Goal: Information Seeking & Learning: Understand process/instructions

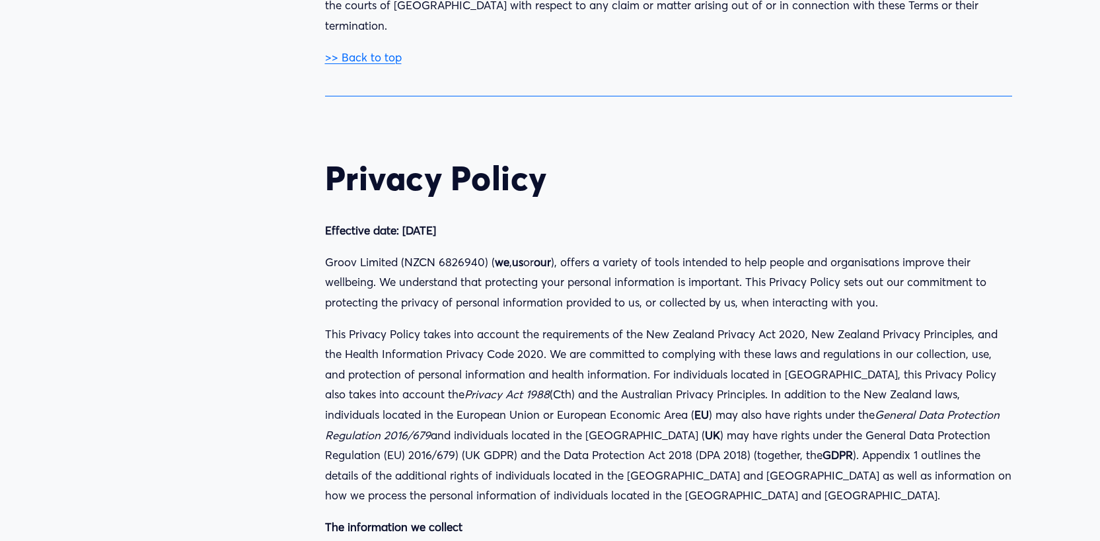
scroll to position [16942, 0]
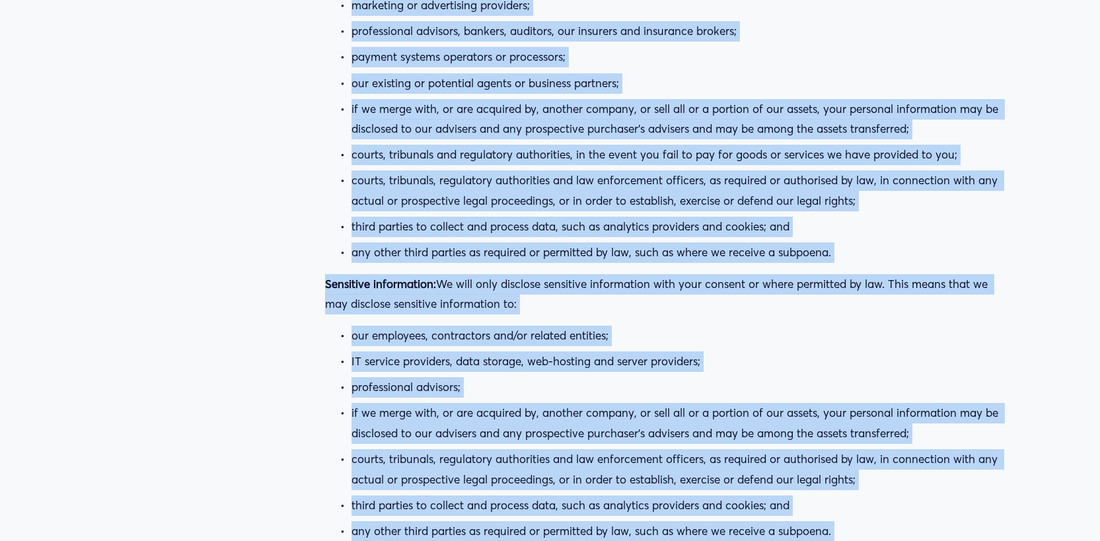
scroll to position [20010, 0]
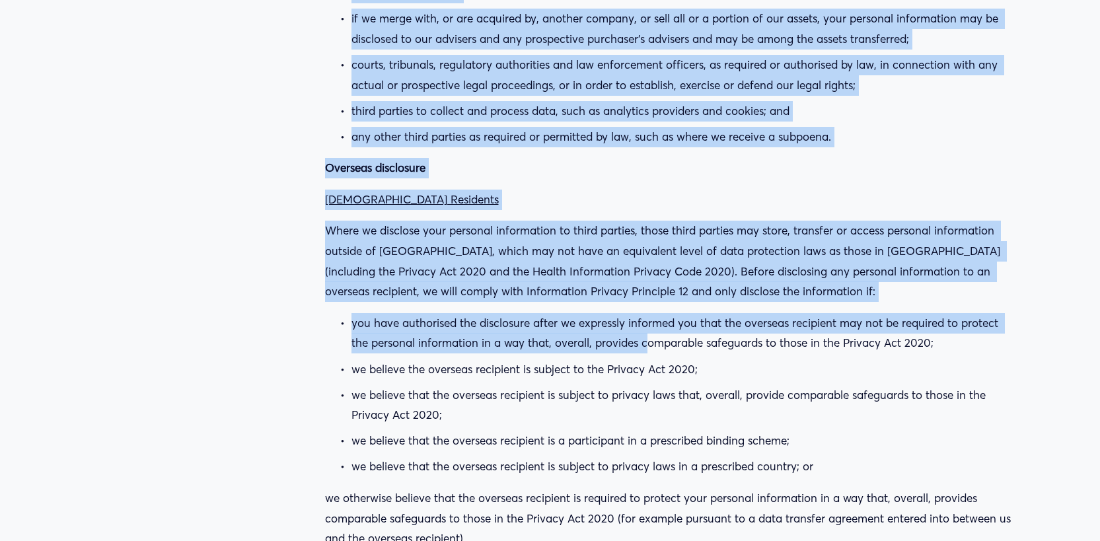
drag, startPoint x: 323, startPoint y: 49, endPoint x: 653, endPoint y: 222, distance: 372.4
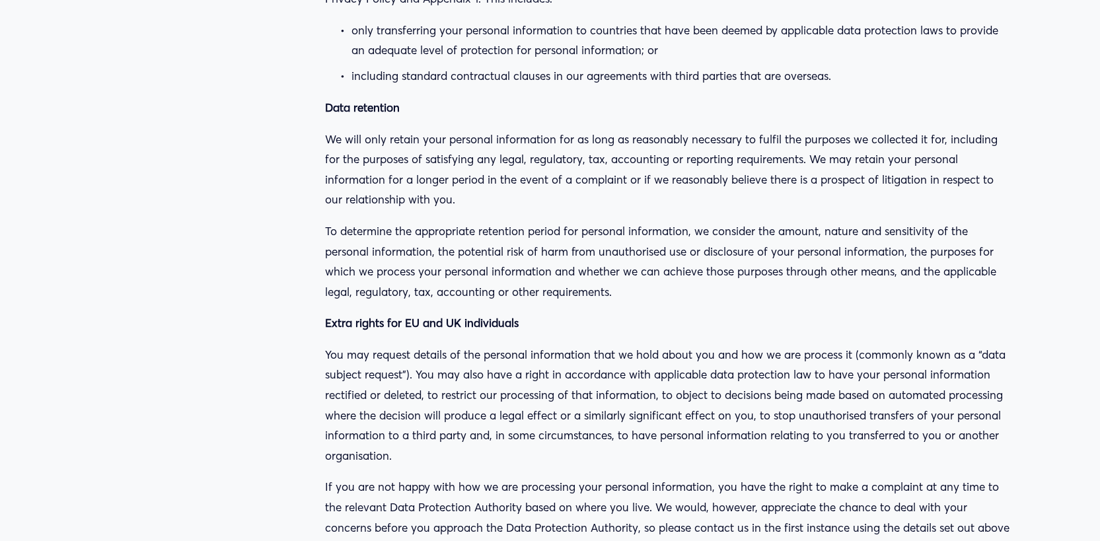
scroll to position [25355, 0]
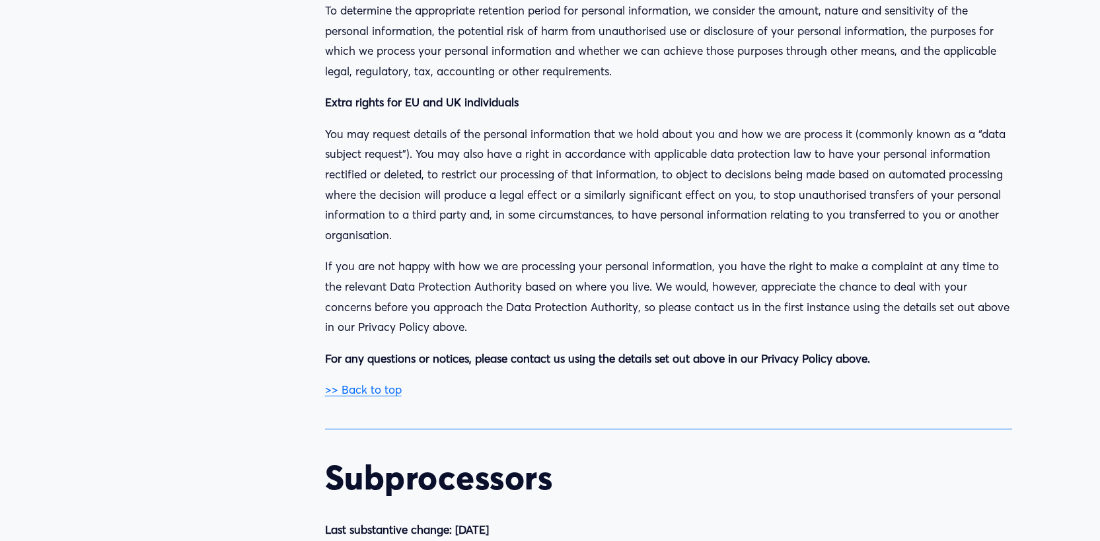
click at [885, 349] on p "For any questions or notices, please contact us using the details set out above…" at bounding box center [668, 359] width 687 height 20
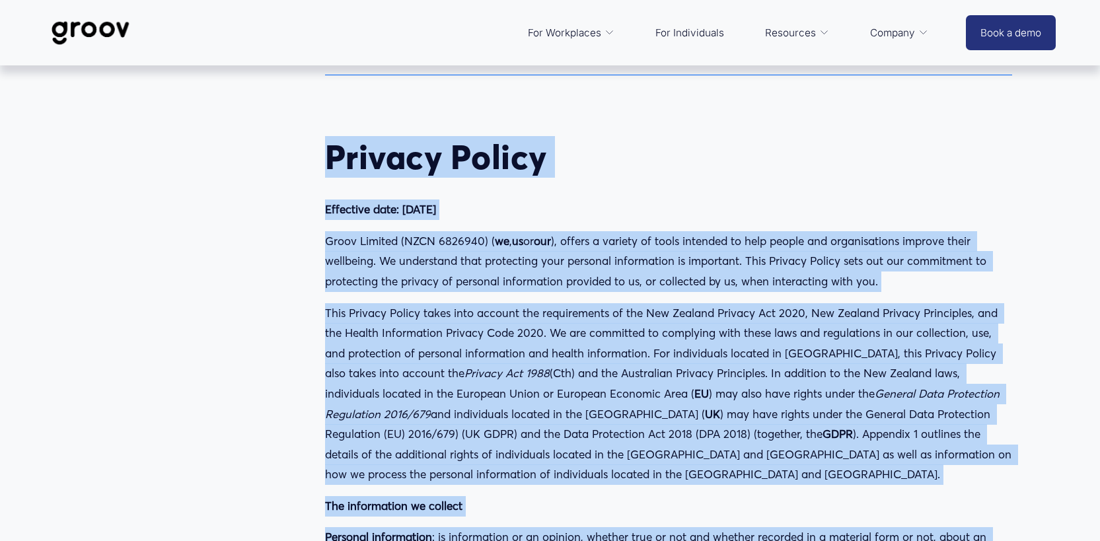
scroll to position [16685, 0]
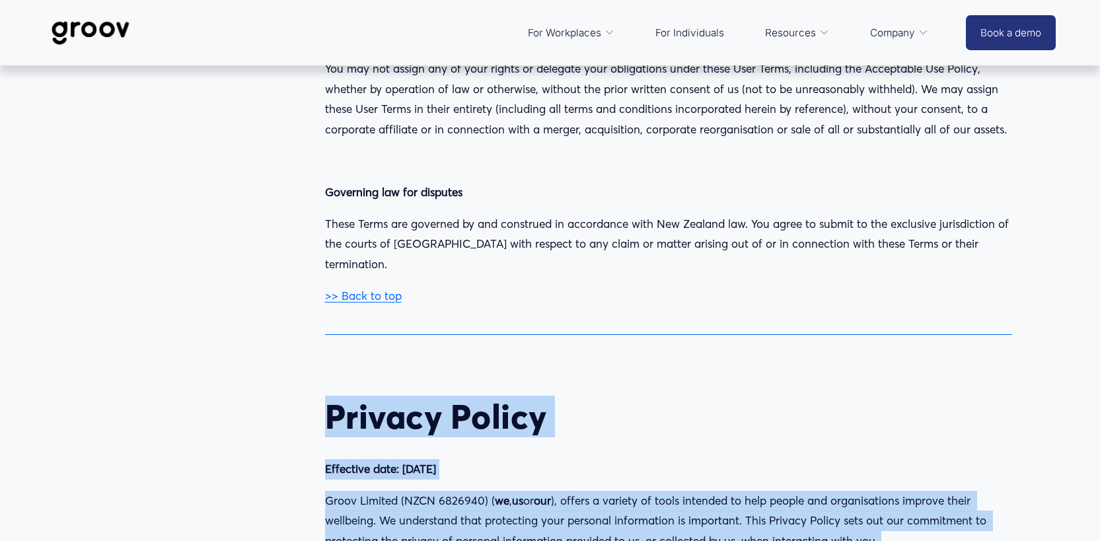
drag, startPoint x: 884, startPoint y: 186, endPoint x: 327, endPoint y: 297, distance: 567.5
copy div "Loremip Dolors Ametconse adip: 78 Elit 0984 Seddo Eiusmod (TEMP 6167504) ( in ,…"
click at [715, 491] on p "Groov Limited (NZCN 6826940) ( we , us or our ), offers a variety of tools inte…" at bounding box center [668, 521] width 687 height 61
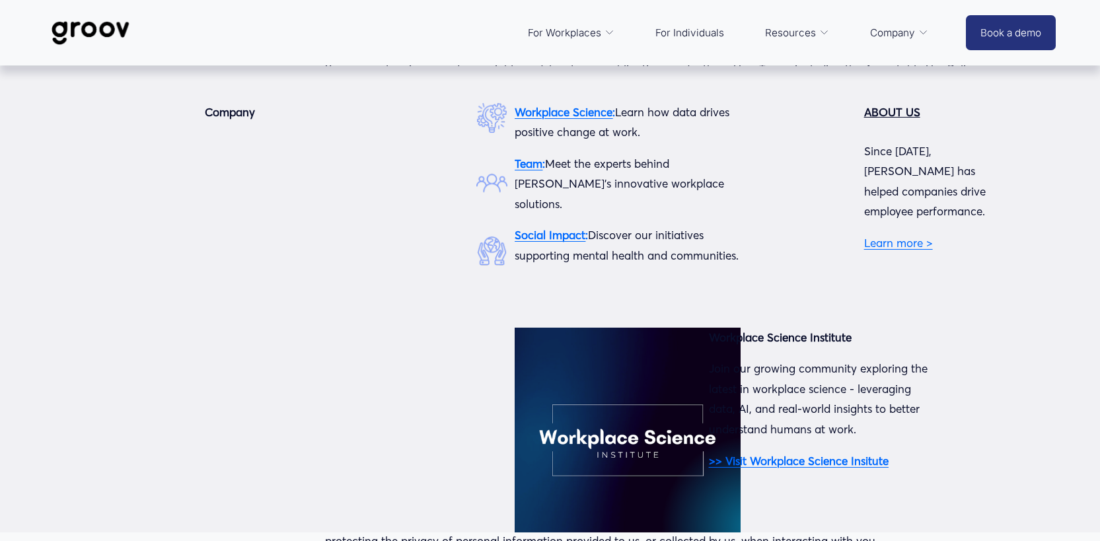
click at [556, 330] on div at bounding box center [627, 440] width 225 height 225
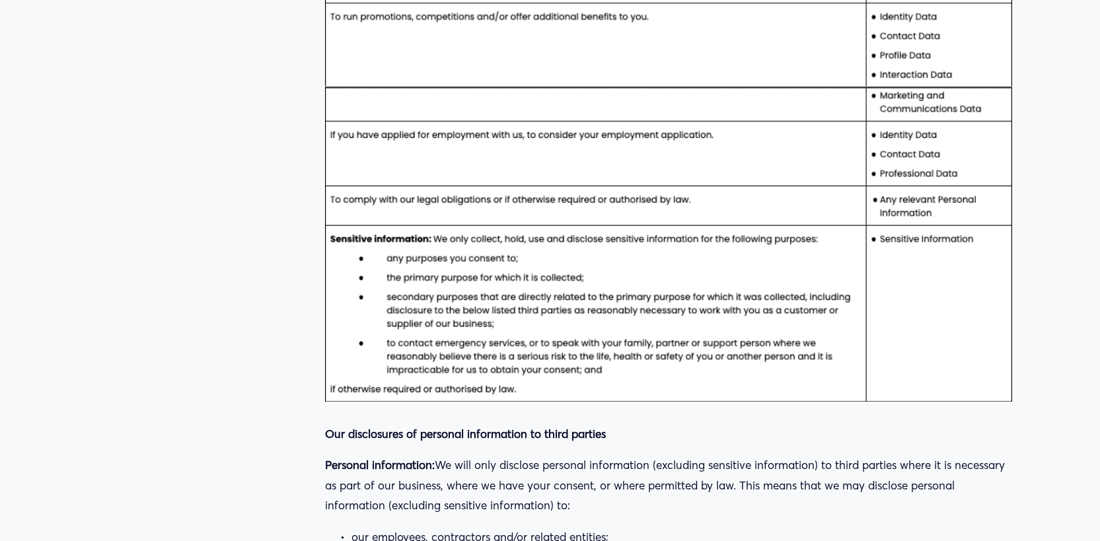
scroll to position [19040, 0]
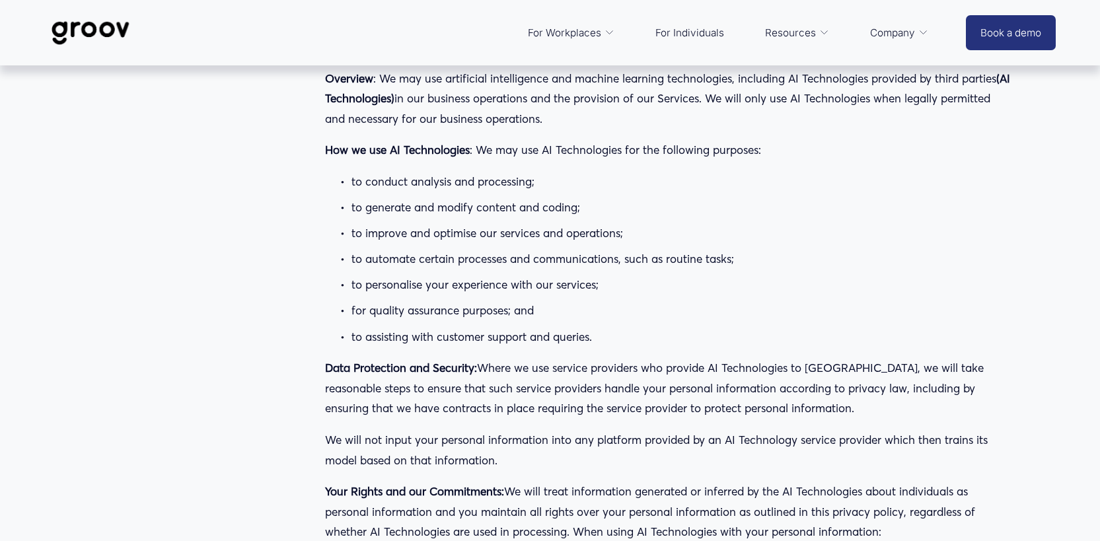
scroll to position [22401, 0]
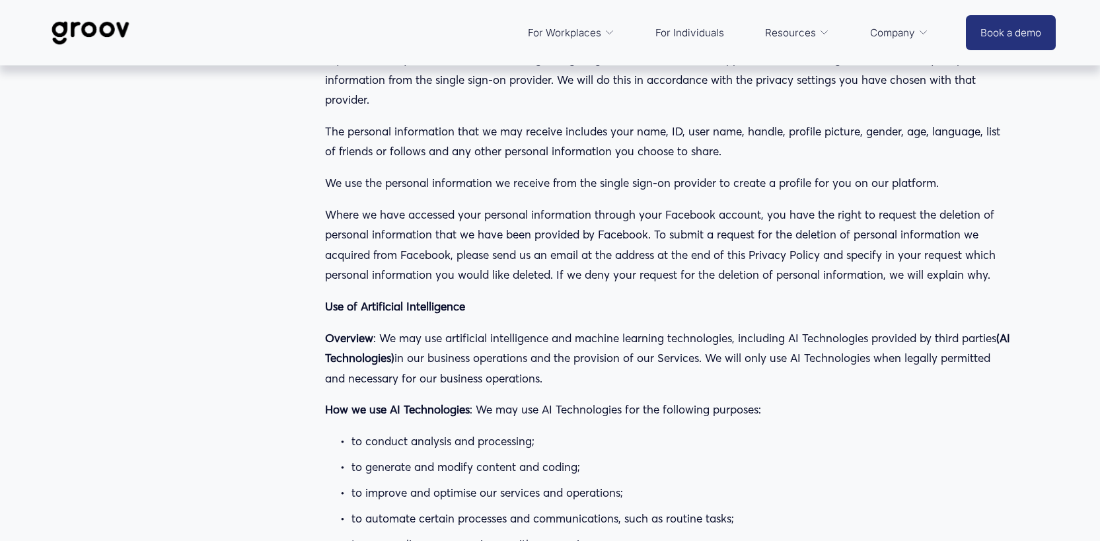
click at [683, 432] on p "to conduct analysis and processing;" at bounding box center [682, 442] width 661 height 20
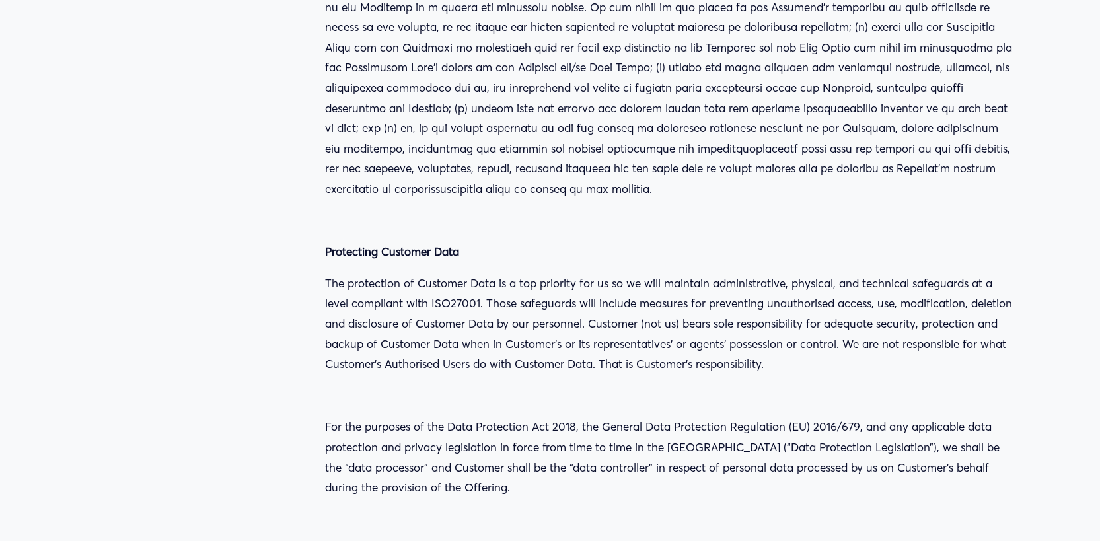
scroll to position [4797, 0]
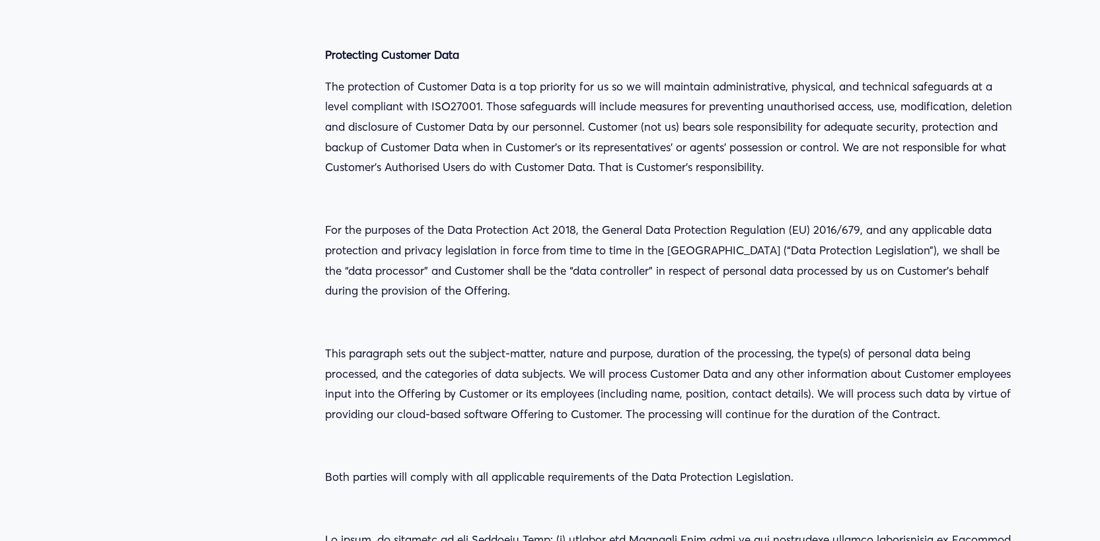
click at [780, 344] on p "This paragraph sets out the subject-matter, nature and purpose, duration of the…" at bounding box center [668, 384] width 687 height 81
